Goal: Navigation & Orientation: Find specific page/section

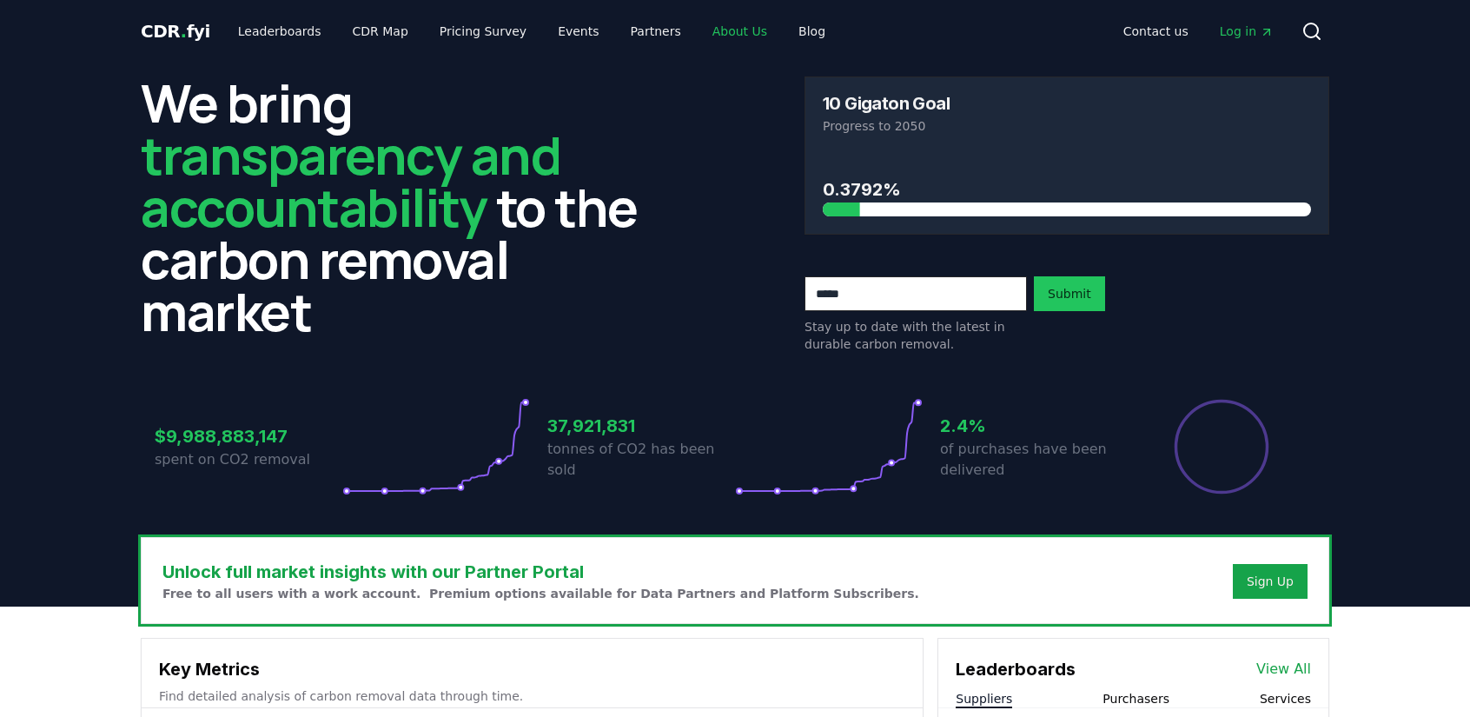
click at [708, 30] on link "About Us" at bounding box center [740, 31] width 83 height 31
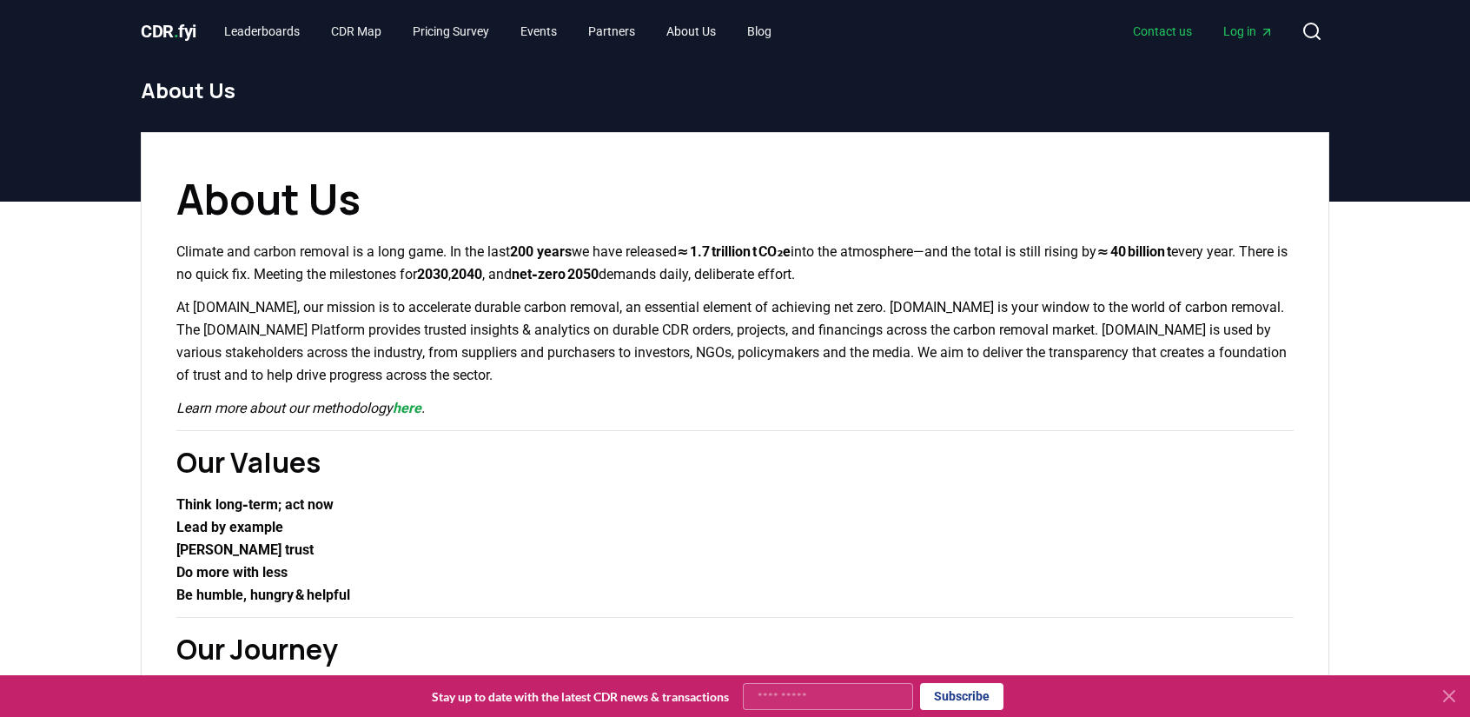
click at [1161, 31] on link "Contact us" at bounding box center [1162, 31] width 87 height 31
click at [1159, 30] on link "Contact us" at bounding box center [1162, 31] width 87 height 31
click at [367, 26] on link "CDR Map" at bounding box center [356, 31] width 78 height 31
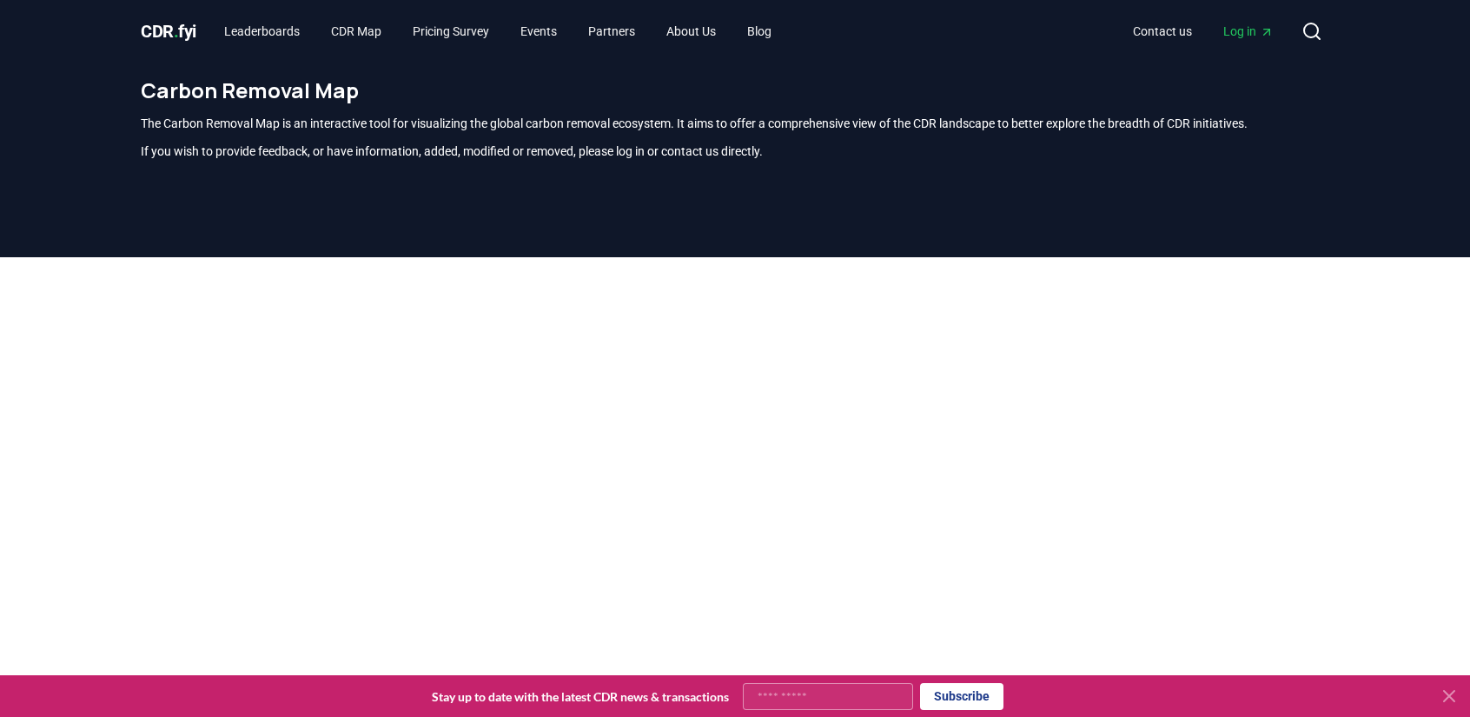
scroll to position [535, 0]
